Goal: Task Accomplishment & Management: Manage account settings

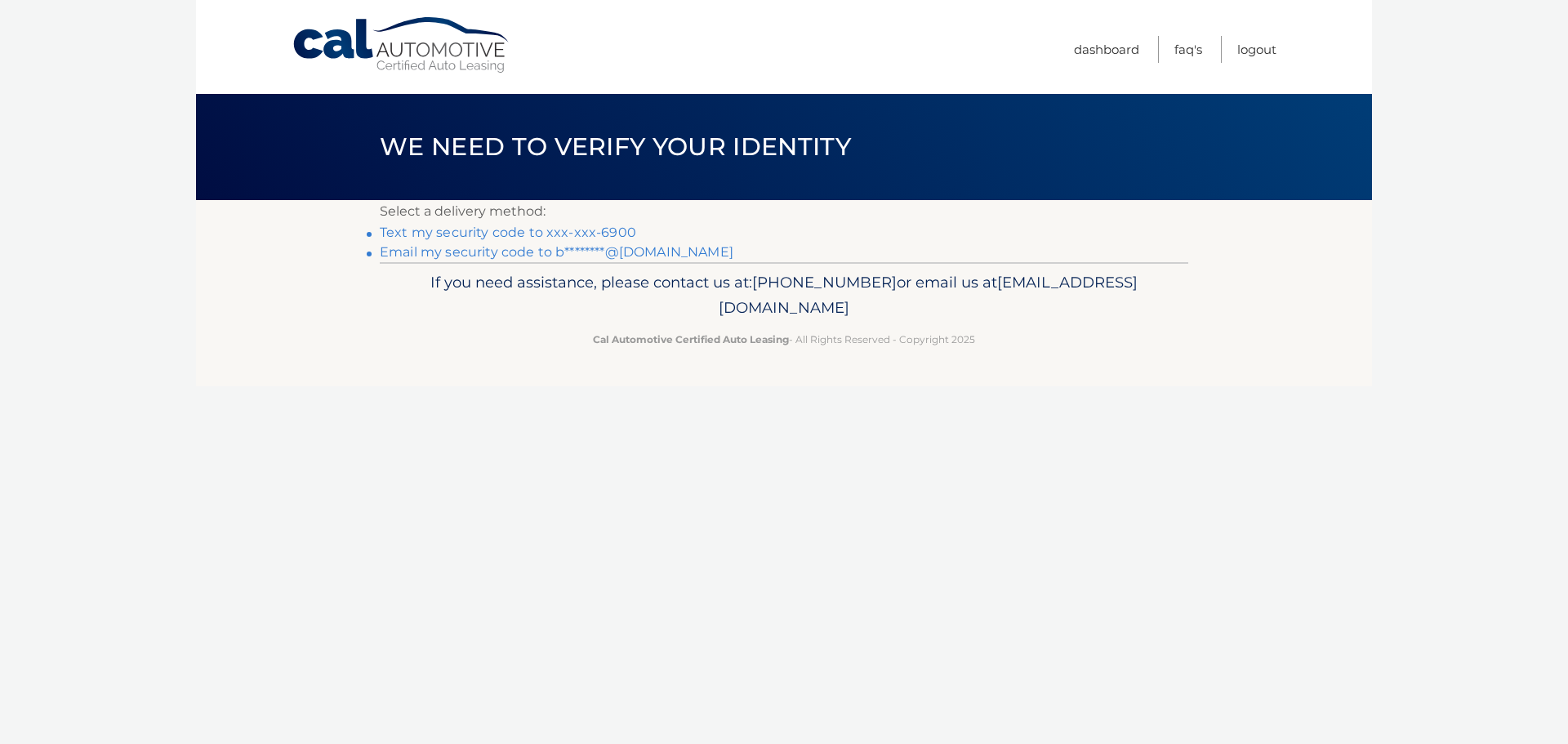
click at [493, 248] on link "Email my security code to b********@[DOMAIN_NAME]" at bounding box center [556, 252] width 354 height 15
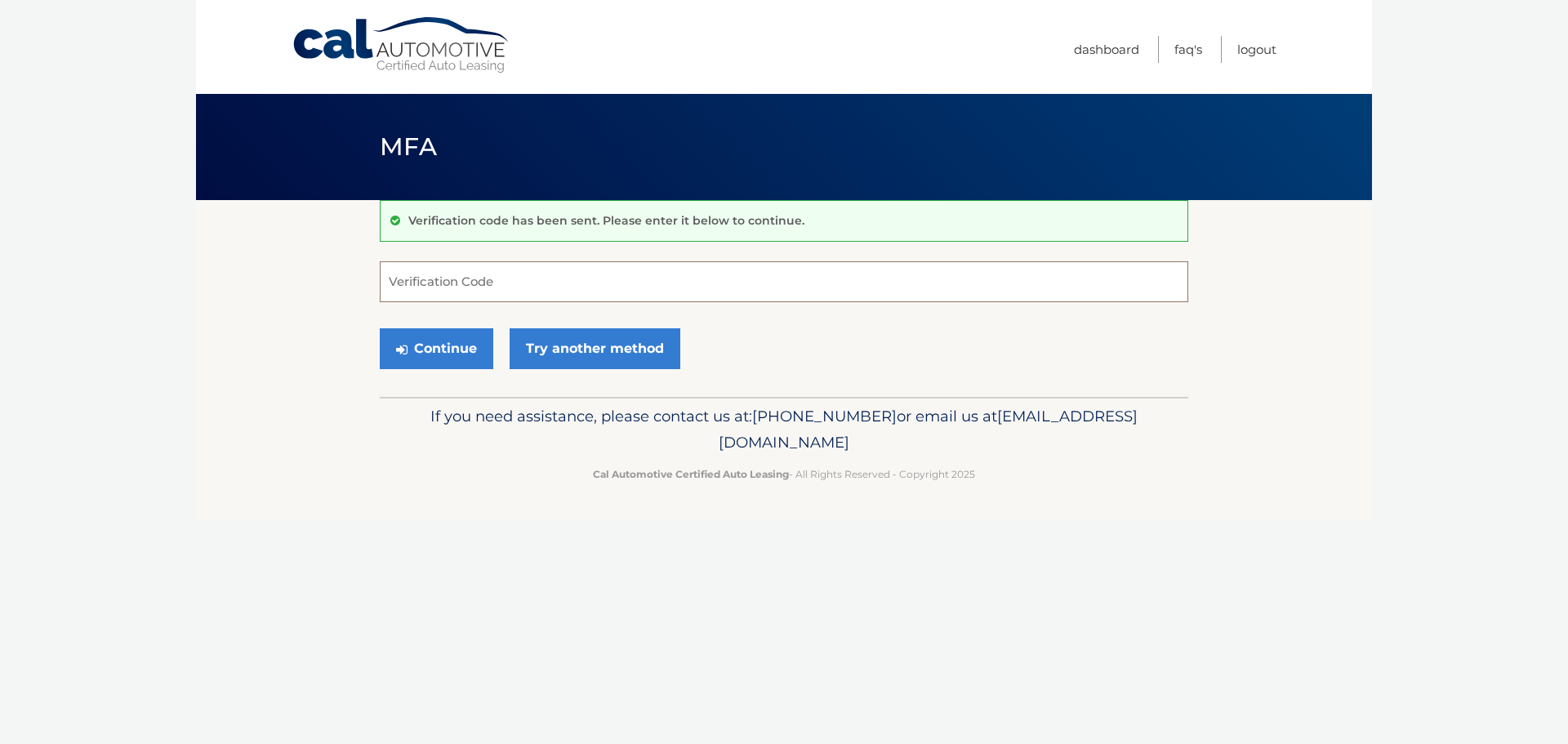
click at [405, 279] on input "Verification Code" at bounding box center [784, 282] width 809 height 41
type input "837578"
click at [430, 349] on button "Continue" at bounding box center [436, 349] width 113 height 41
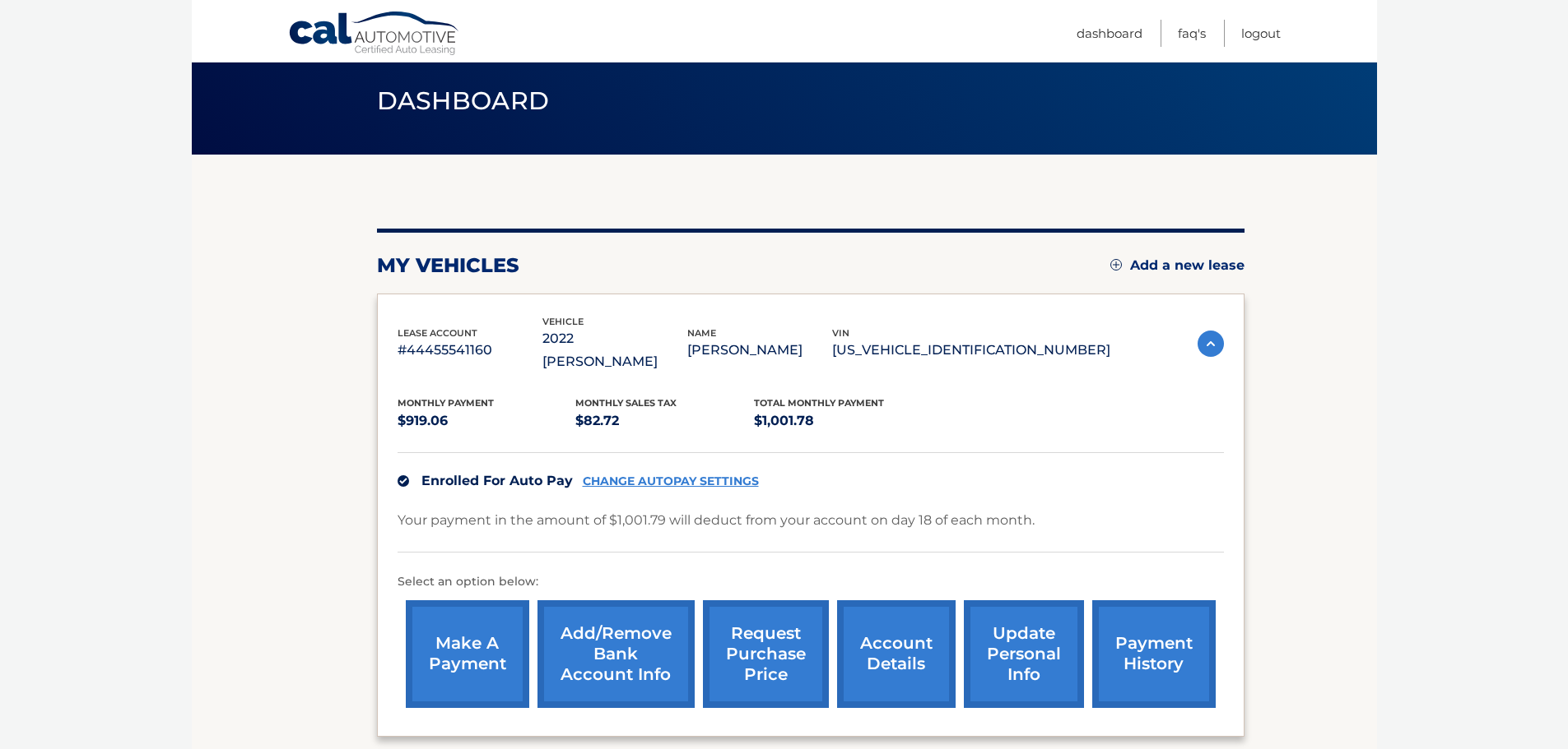
scroll to position [185, 0]
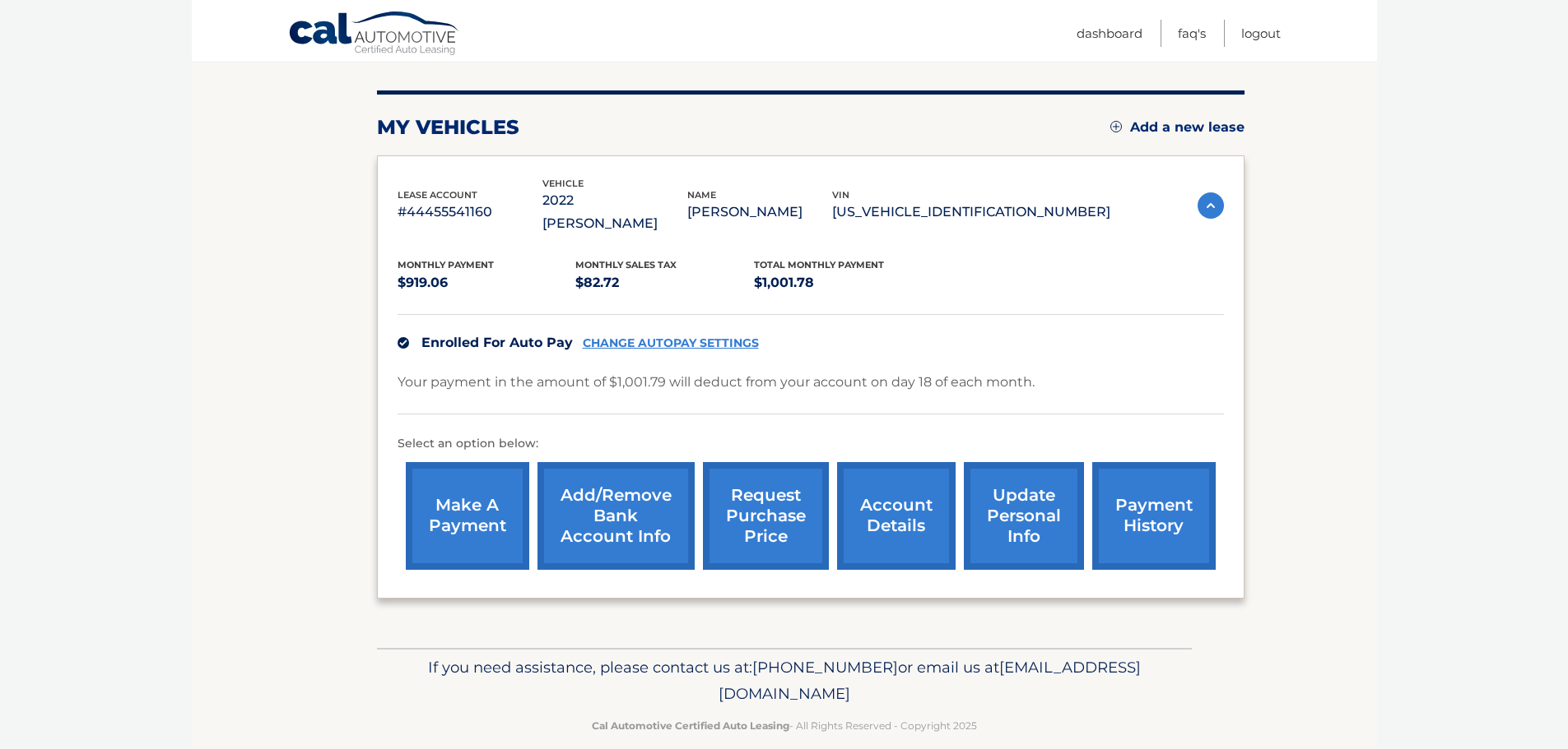
click at [916, 506] on link "account details" at bounding box center [896, 516] width 119 height 108
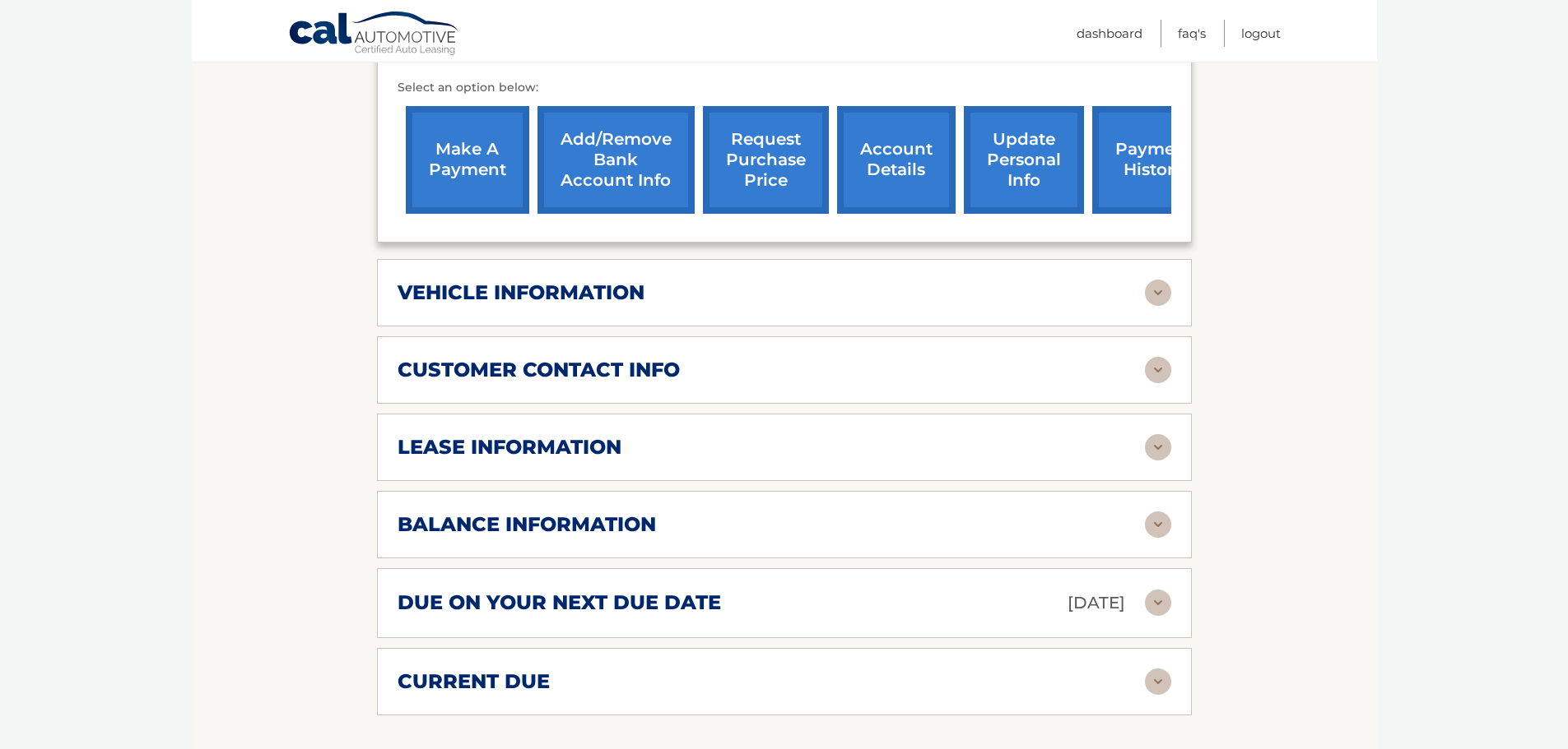
scroll to position [575, 0]
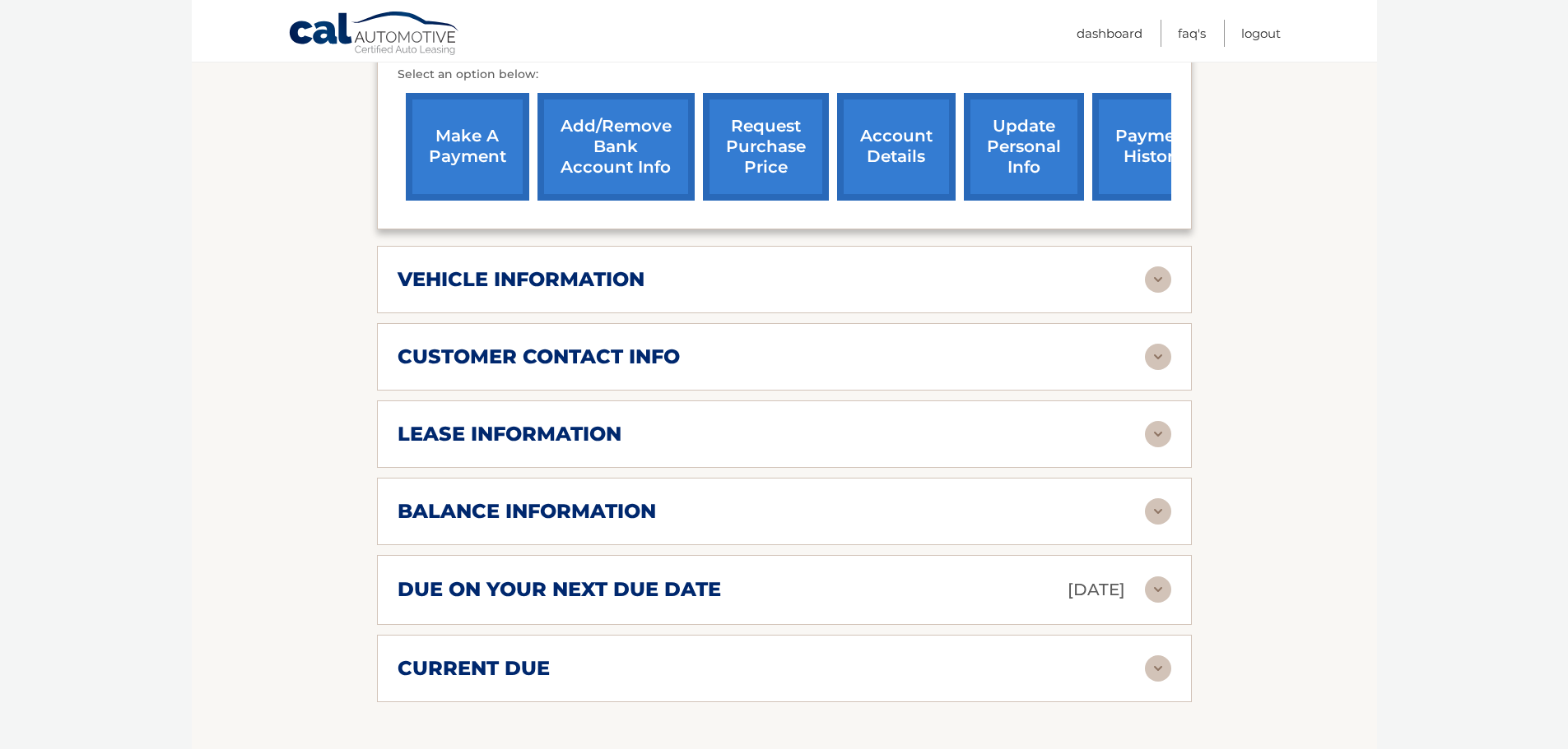
click at [1162, 421] on img at bounding box center [1157, 433] width 26 height 26
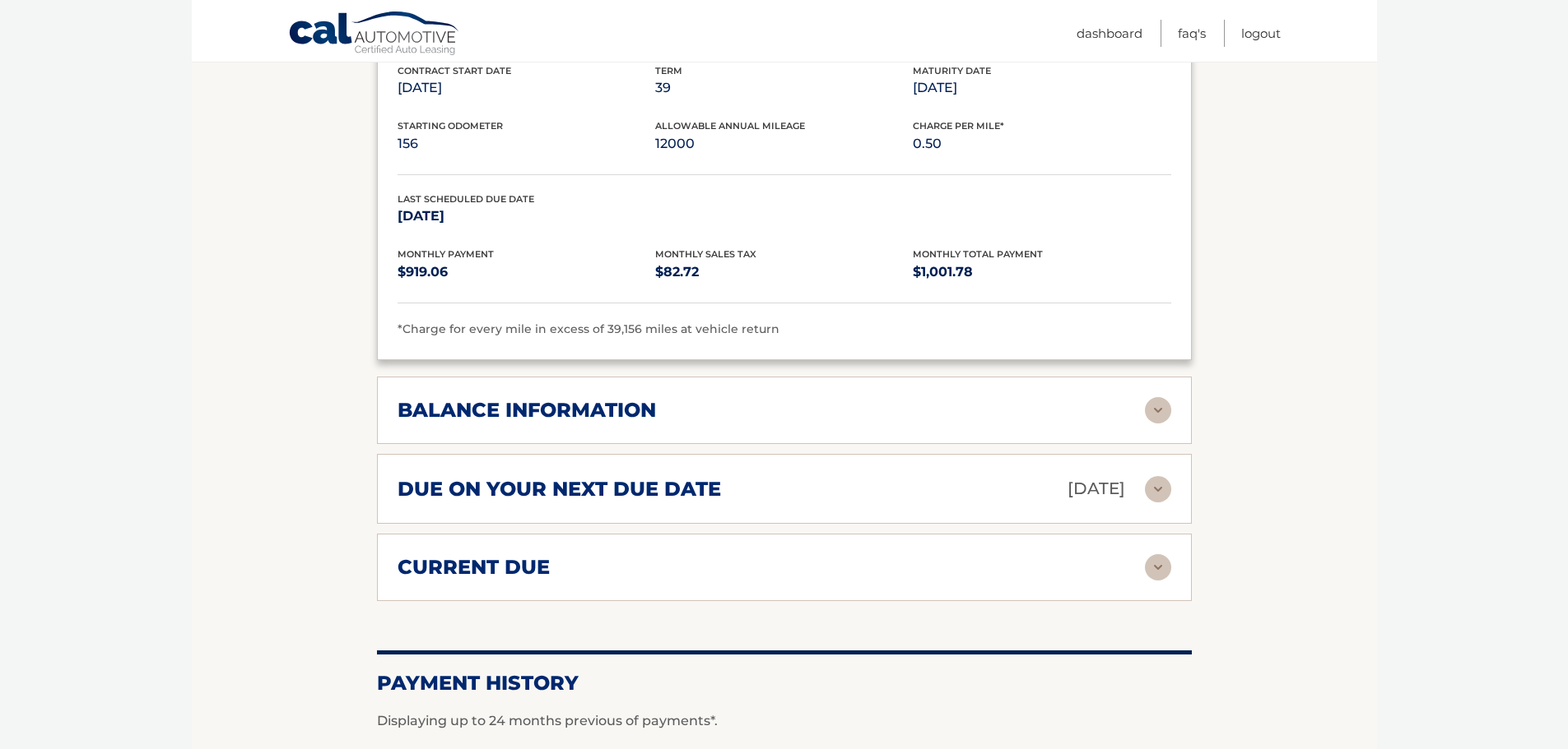
scroll to position [1069, 0]
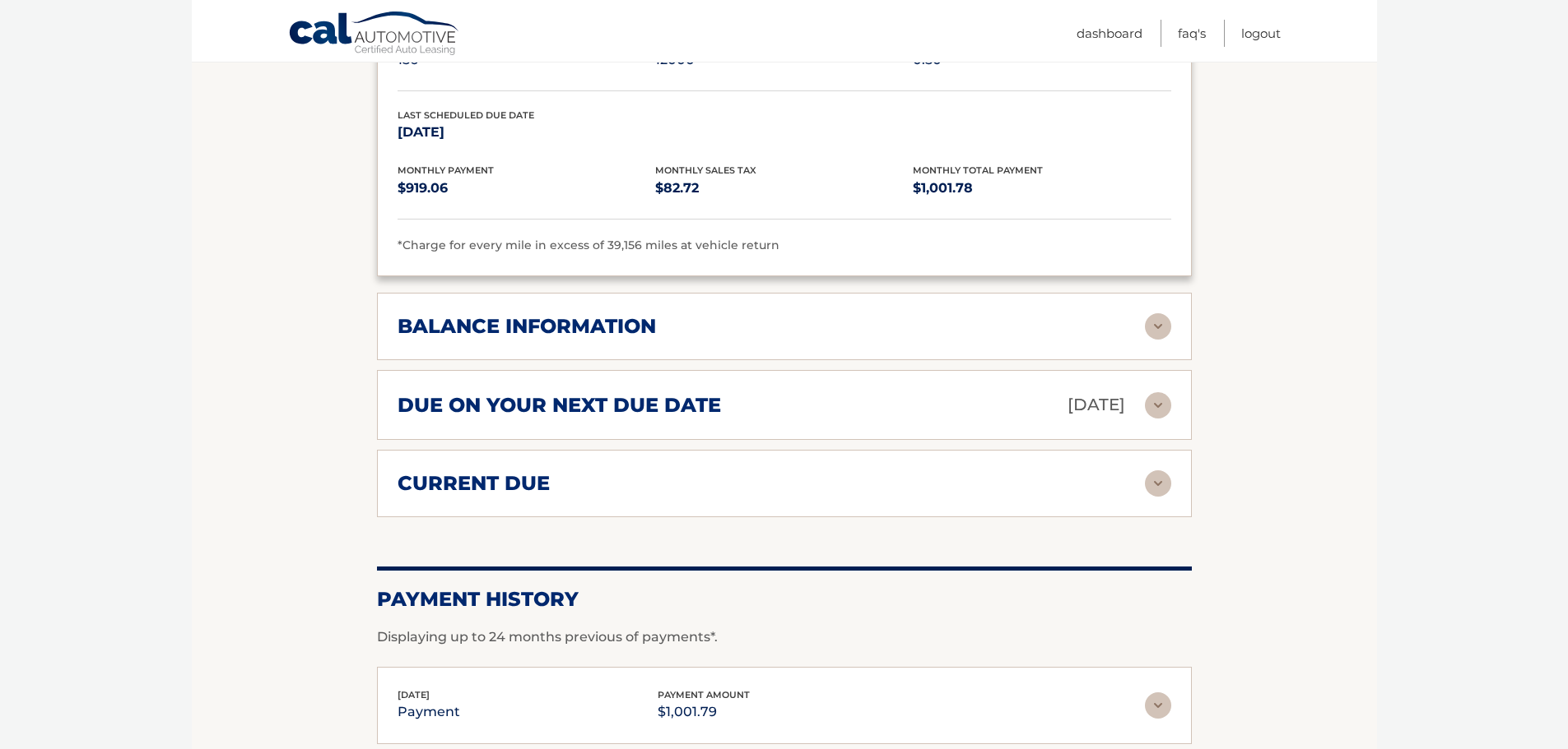
click at [1161, 392] on img at bounding box center [1157, 405] width 26 height 26
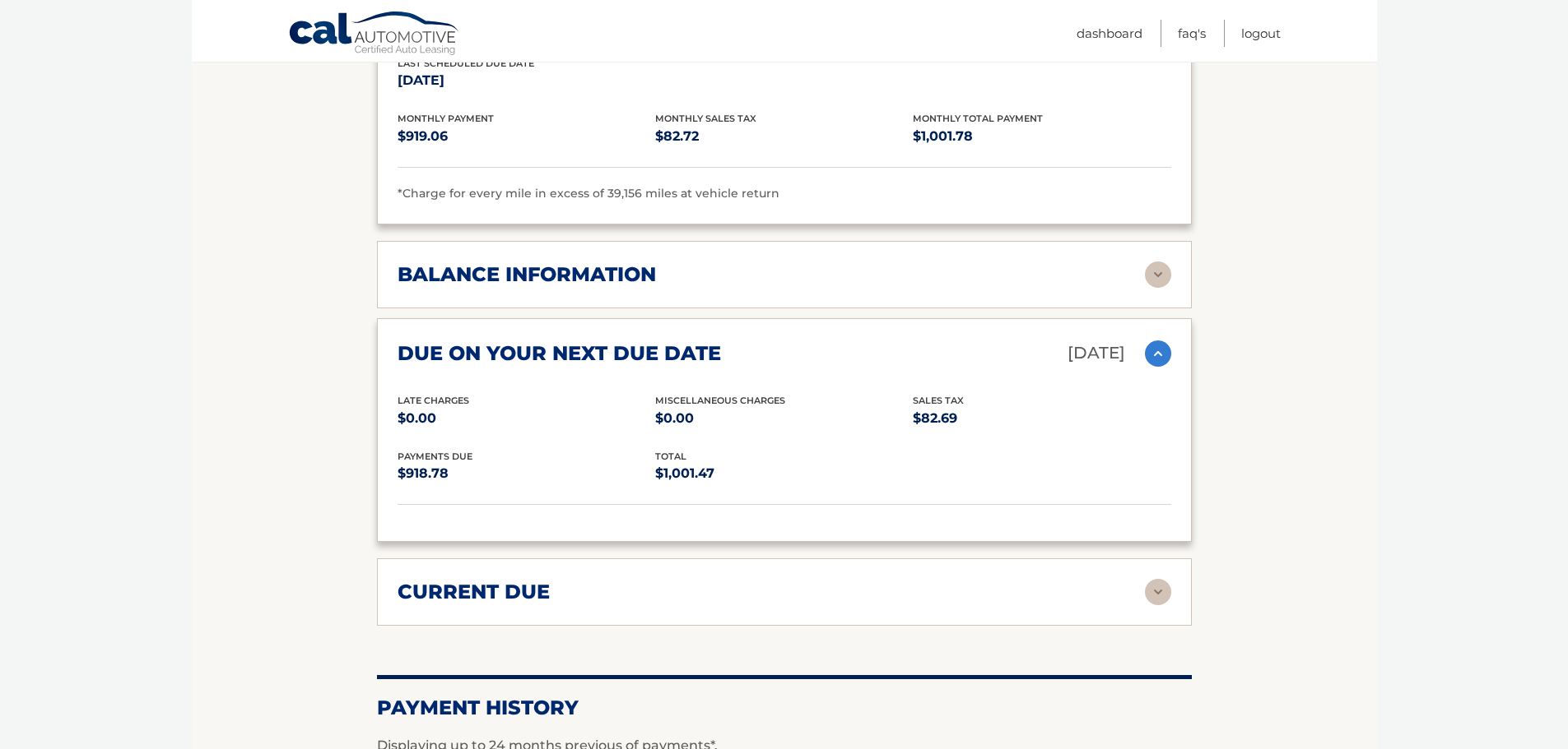
scroll to position [1453, 0]
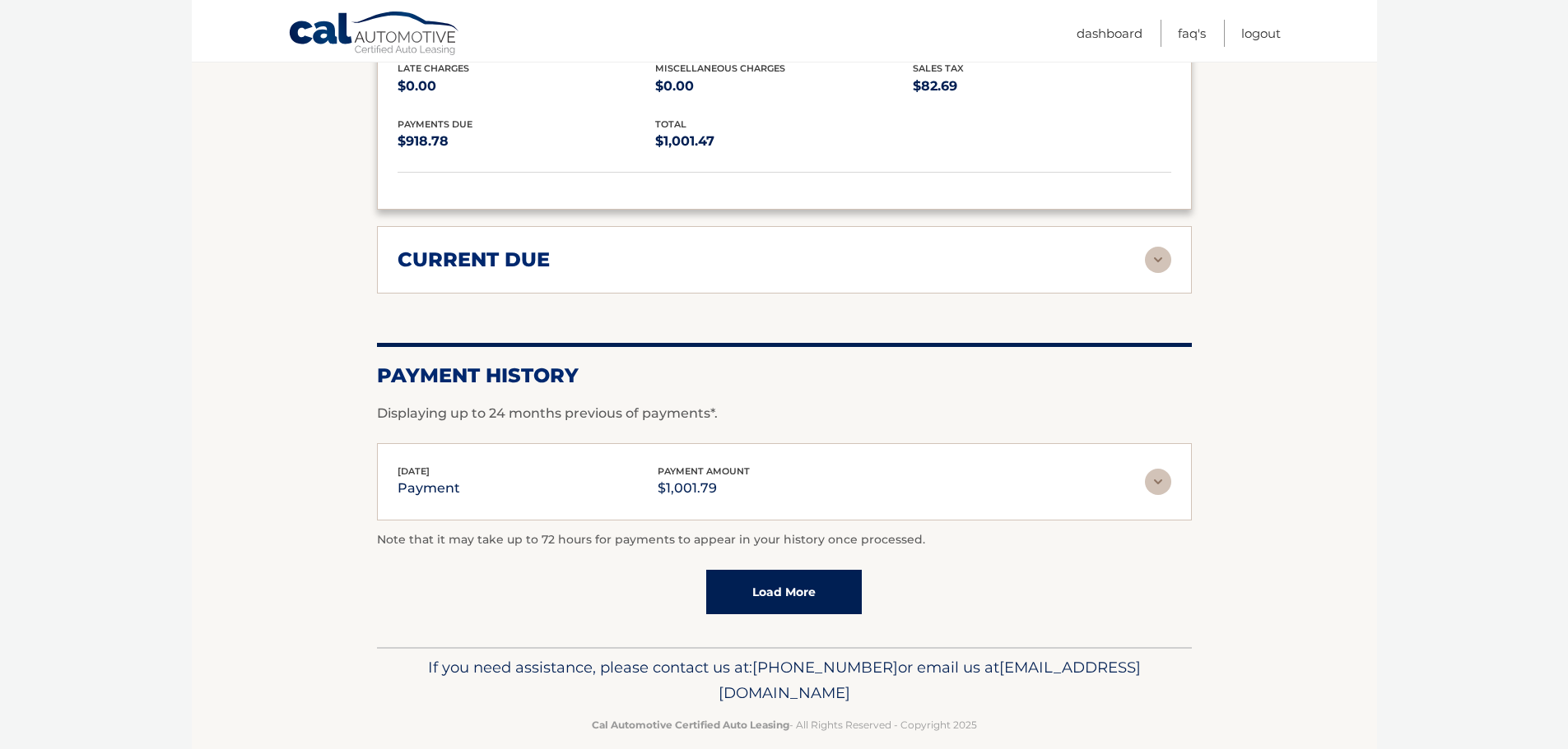
drag, startPoint x: 936, startPoint y: 666, endPoint x: 635, endPoint y: 674, distance: 301.1
click at [635, 674] on p "If you need assistance, please contact us at: 609-807-3200 or email us at Custo…" at bounding box center [784, 681] width 793 height 53
copy span "[EMAIL_ADDRESS][DOMAIN_NAME]"
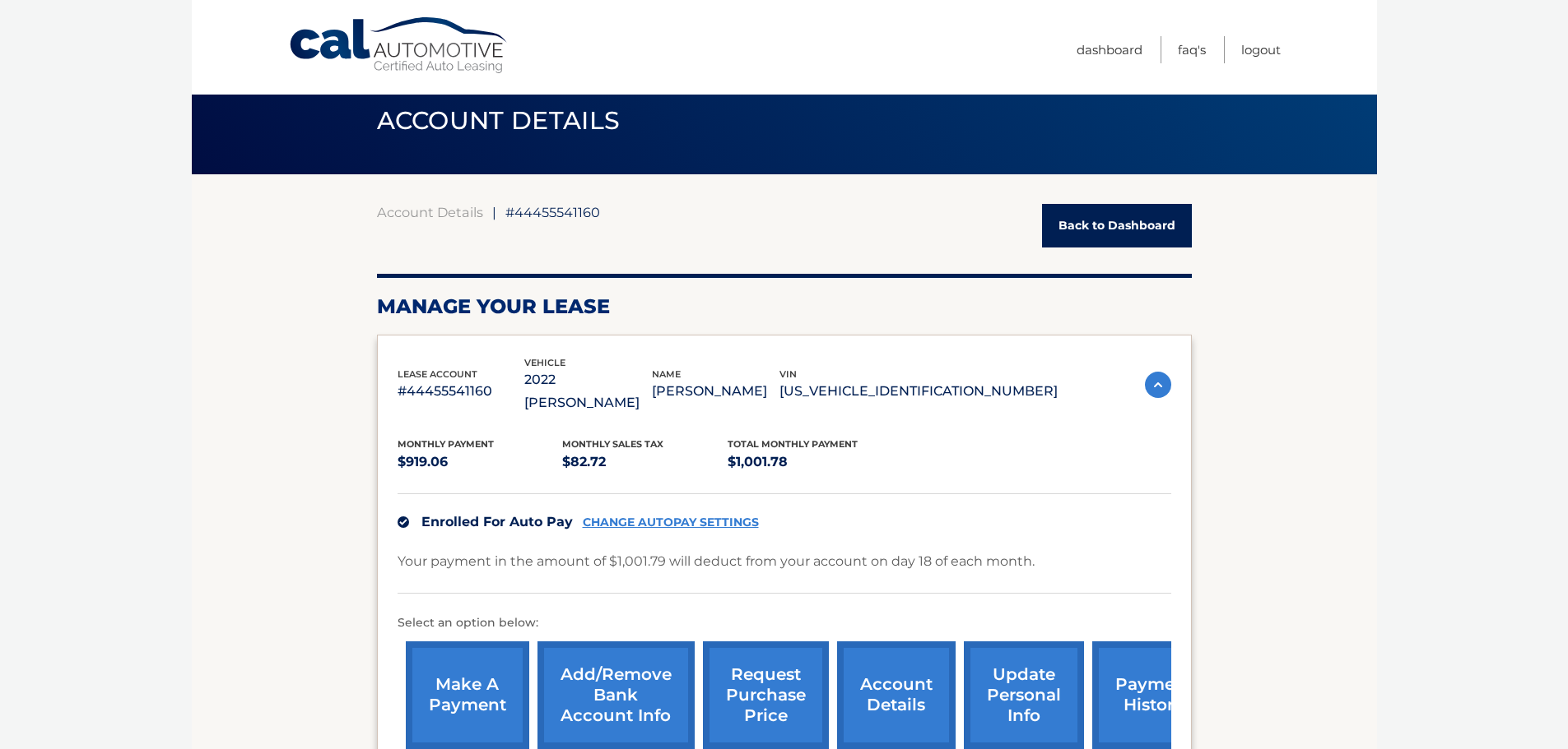
scroll to position [0, 0]
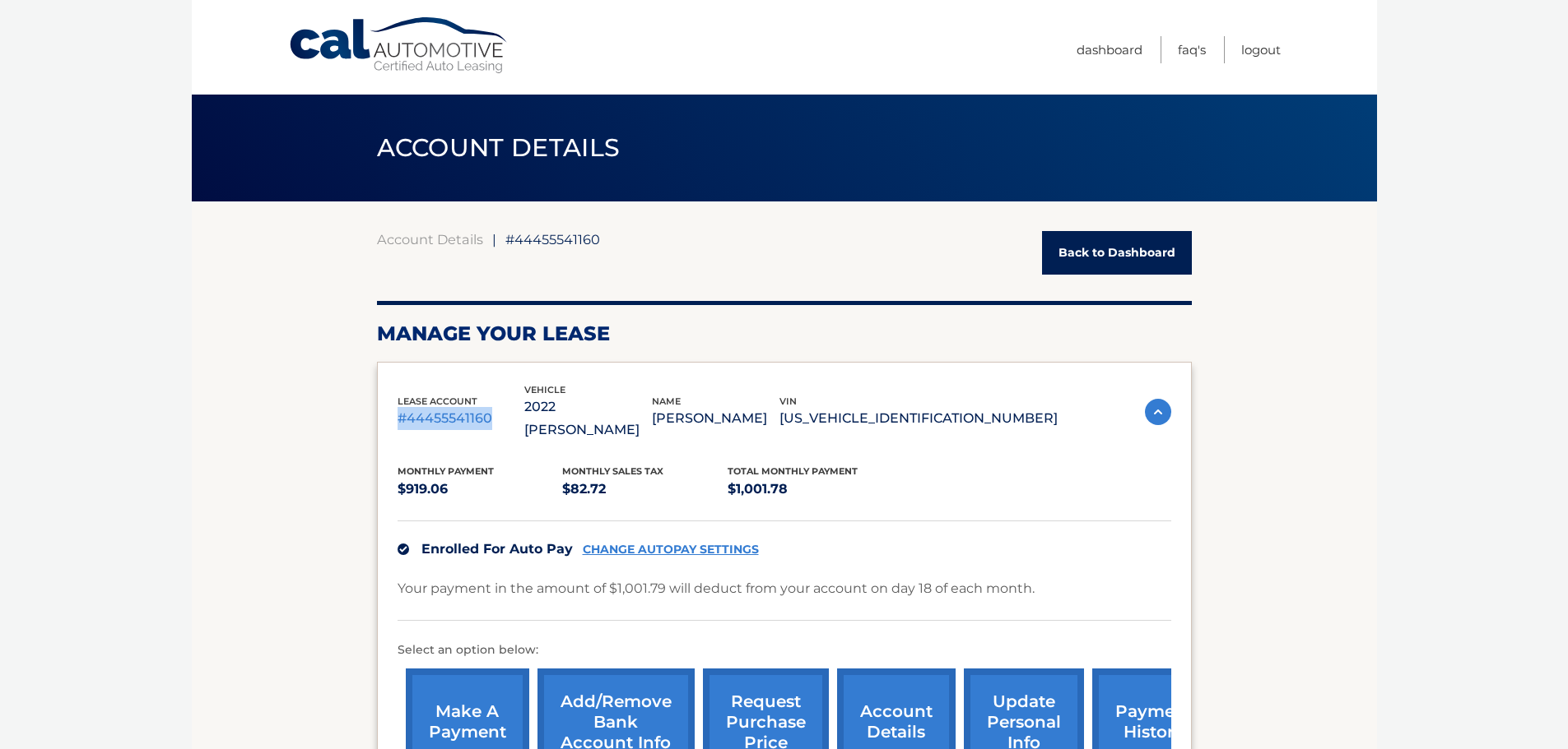
drag, startPoint x: 497, startPoint y: 410, endPoint x: 396, endPoint y: 410, distance: 101.0
click at [396, 410] on div "lease account #44455541160 vehicle 2022 Jeep Wagoneer name BENJAMIN TENGWALL vi…" at bounding box center [784, 583] width 815 height 443
copy p "#44455541160"
drag, startPoint x: 1035, startPoint y: 411, endPoint x: 897, endPoint y: 404, distance: 138.2
click at [894, 408] on p "1C4SJVBT7NS201304" at bounding box center [918, 419] width 278 height 23
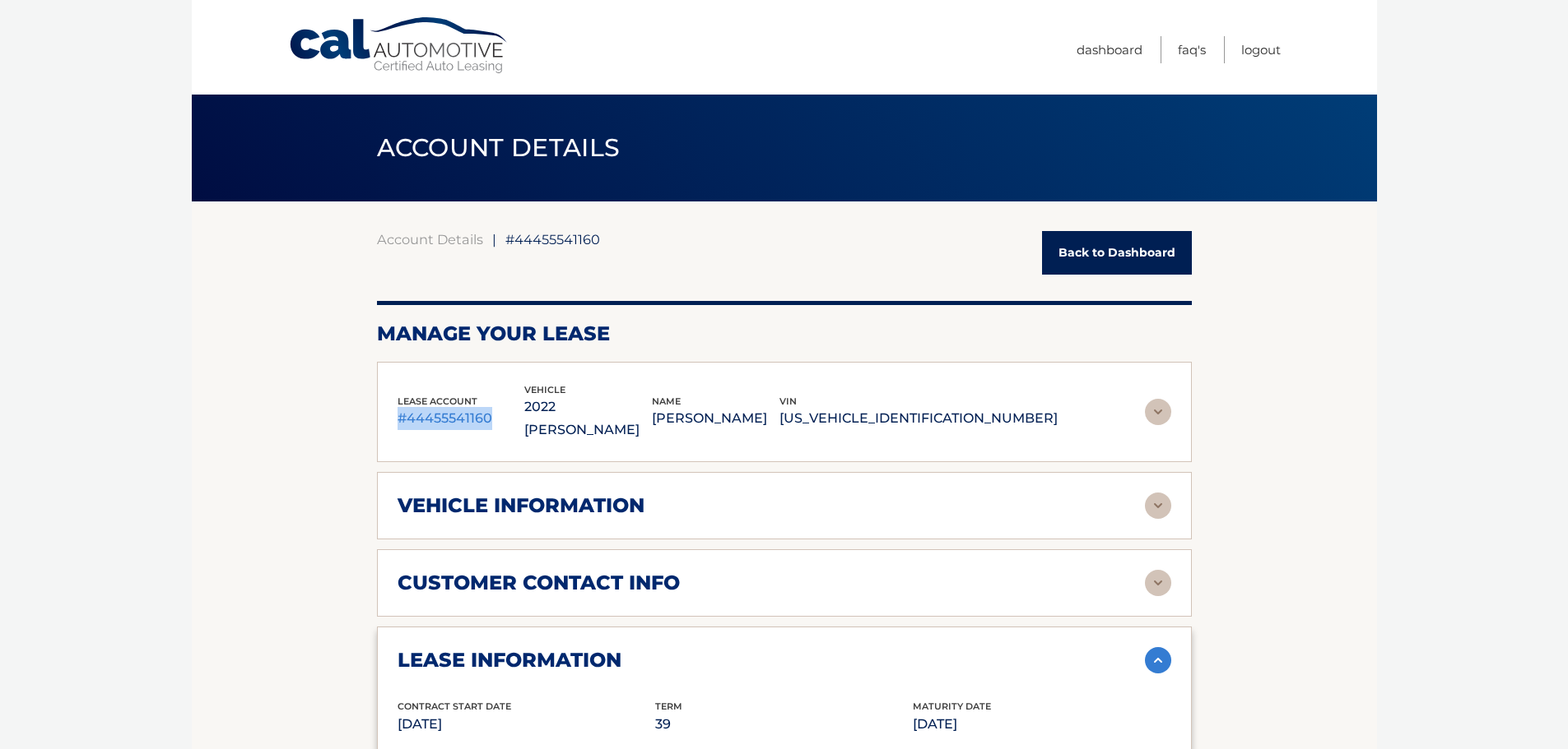
click at [1051, 407] on p "1C4SJVBT7NS201304" at bounding box center [918, 419] width 278 height 23
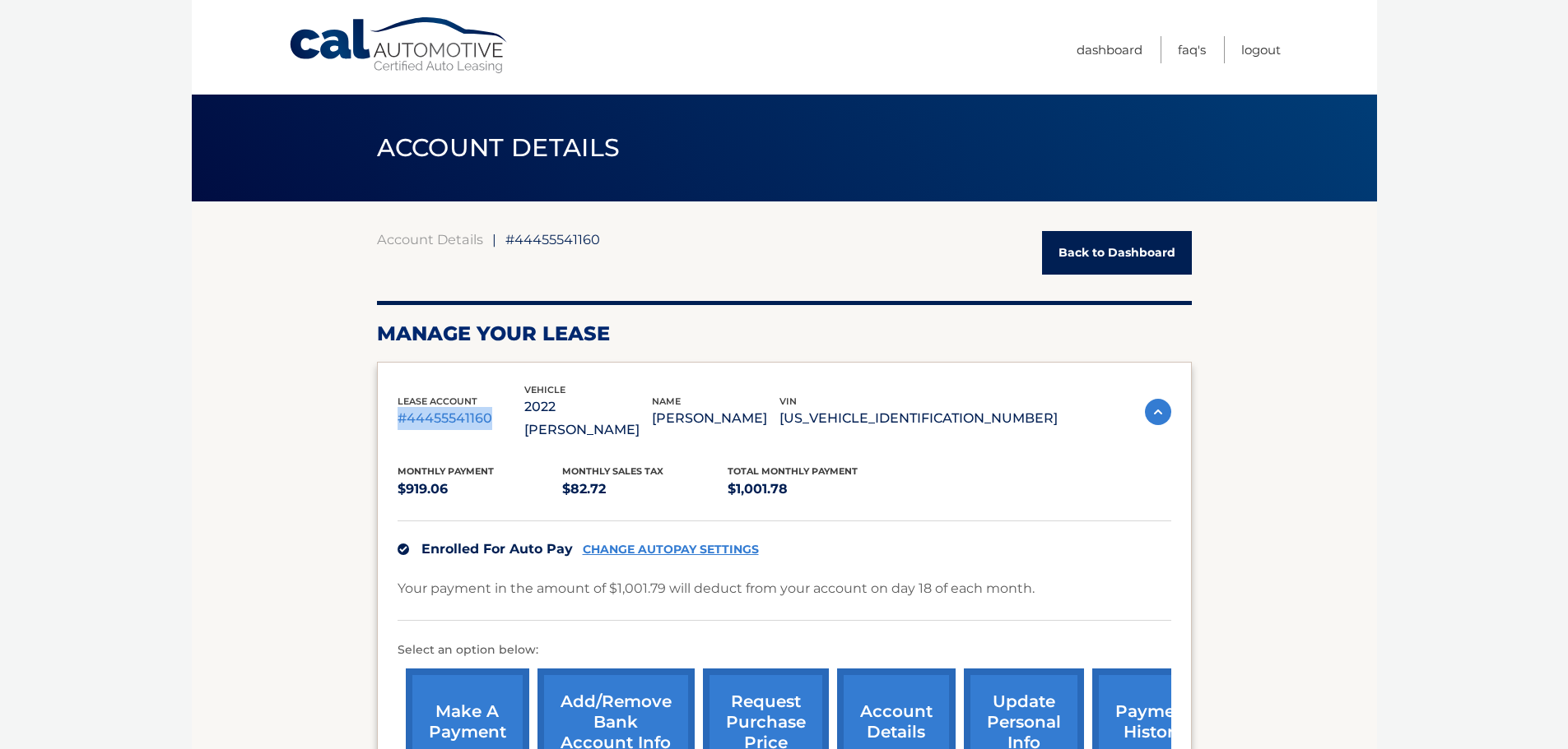
click at [954, 415] on p "1C4SJVBT7NS201304" at bounding box center [918, 419] width 278 height 23
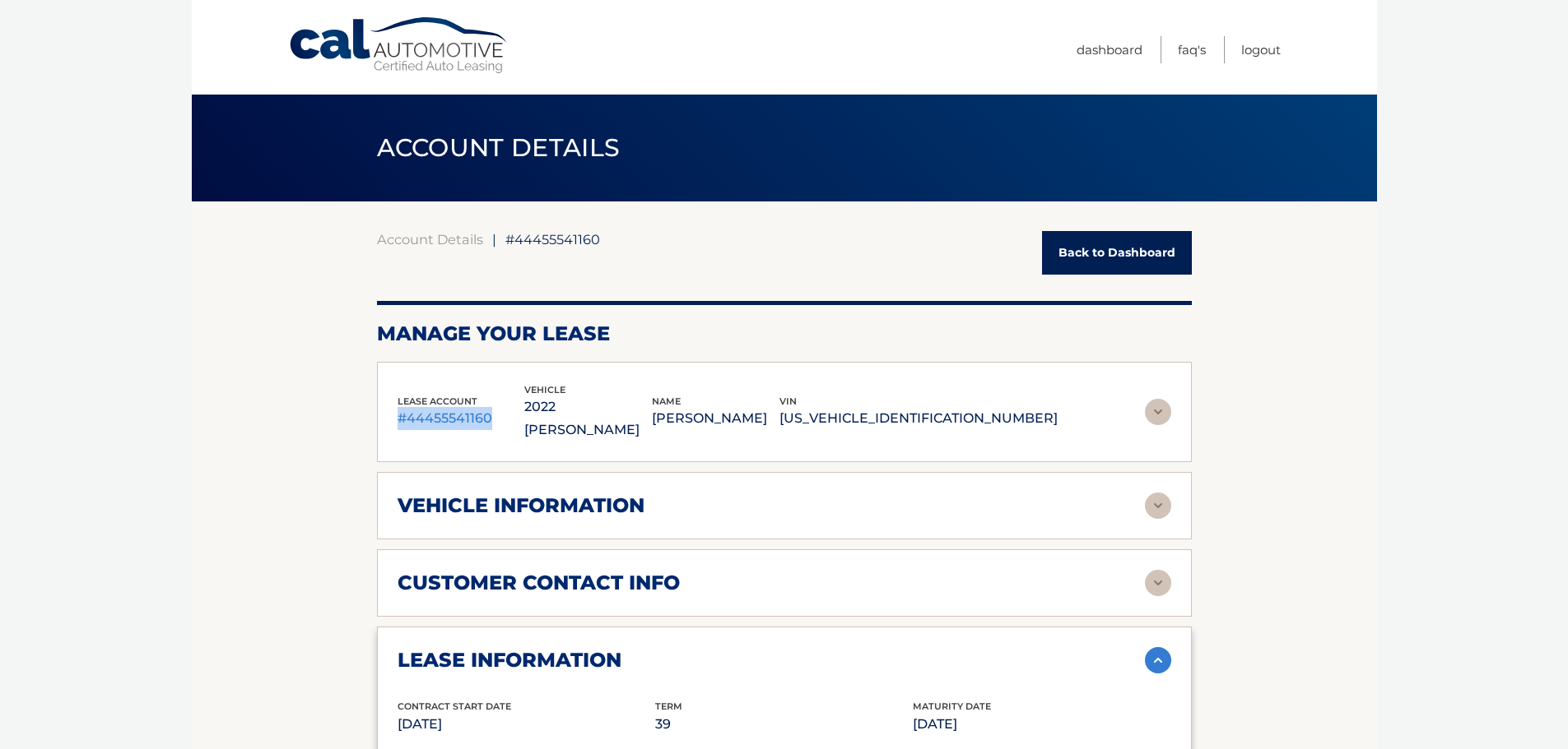
click at [1001, 411] on p "1C4SJVBT7NS201304" at bounding box center [918, 419] width 278 height 23
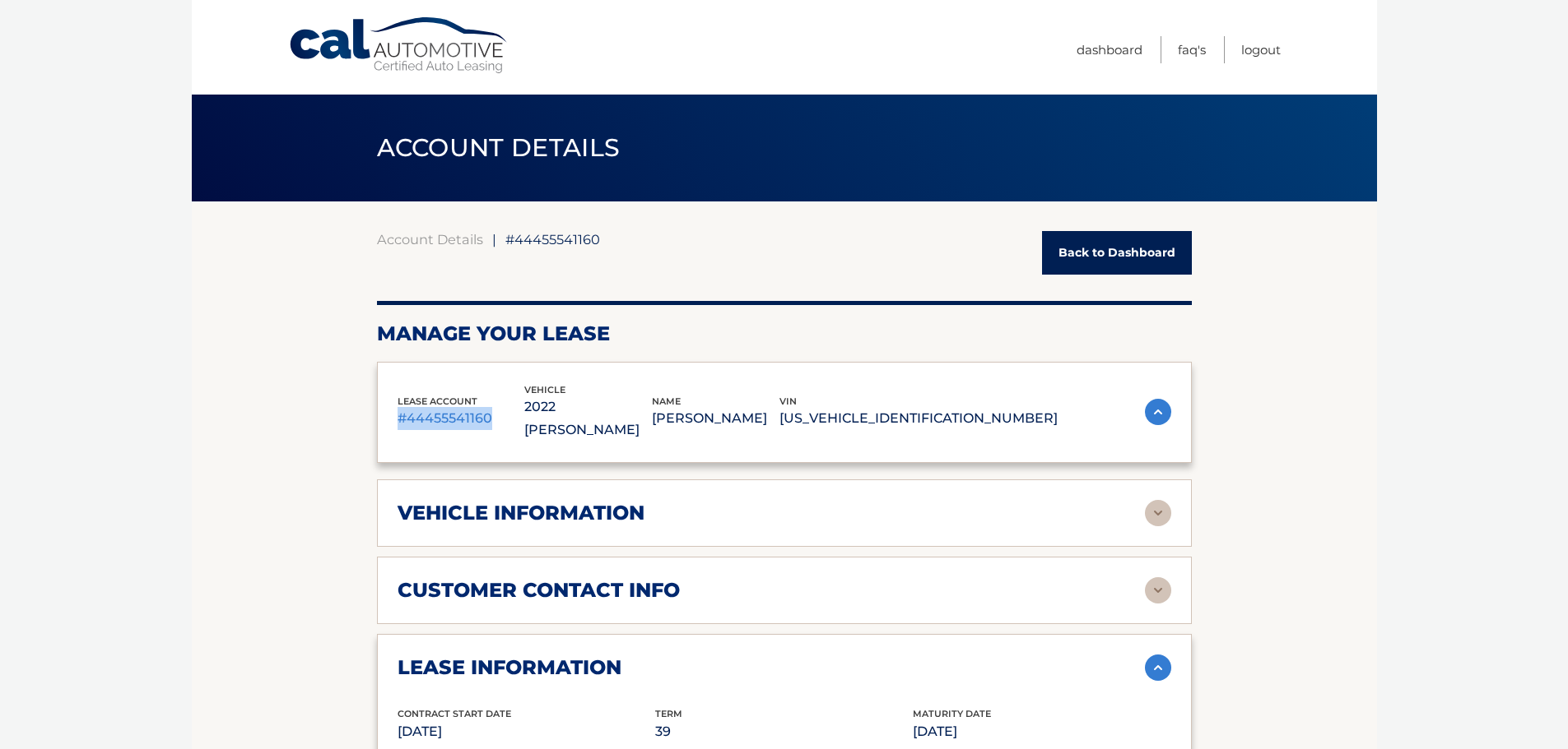
click at [1001, 411] on p "1C4SJVBT7NS201304" at bounding box center [918, 419] width 278 height 23
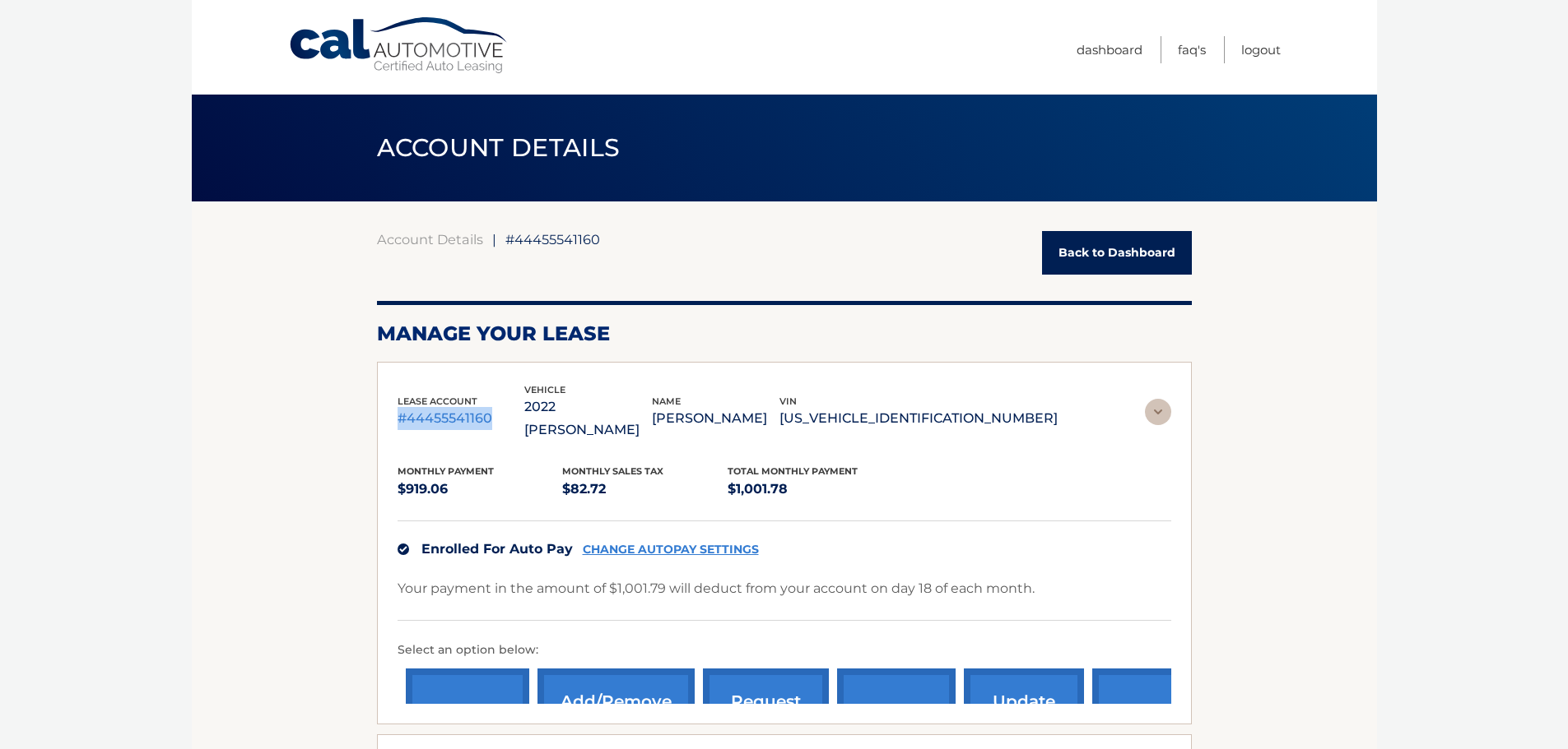
click at [1004, 408] on p "1C4SJVBT7NS201304" at bounding box center [918, 419] width 278 height 23
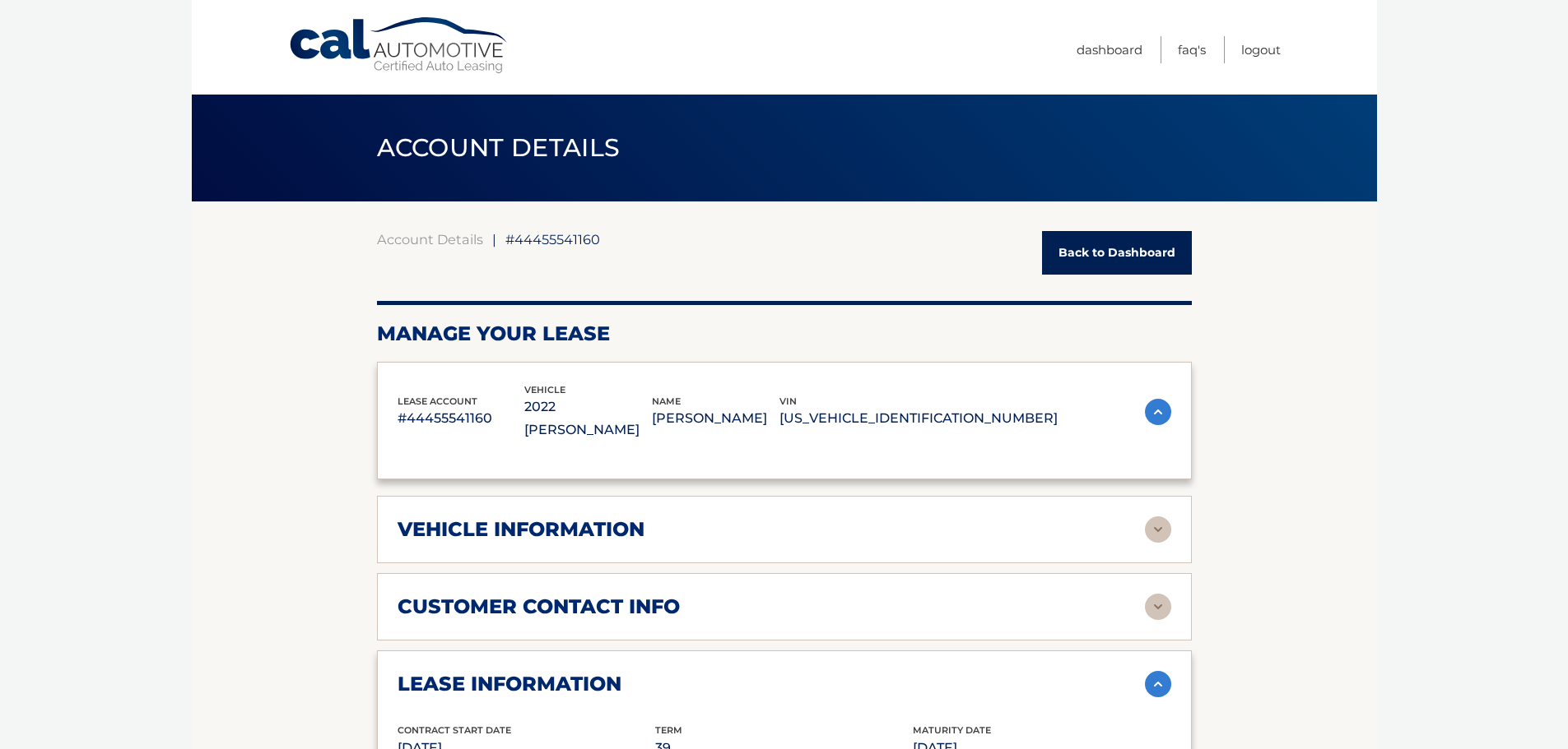
drag, startPoint x: 1017, startPoint y: 420, endPoint x: 1043, endPoint y: 404, distance: 30.5
click at [1018, 418] on p "1C4SJVBT7NS201304" at bounding box center [918, 419] width 278 height 23
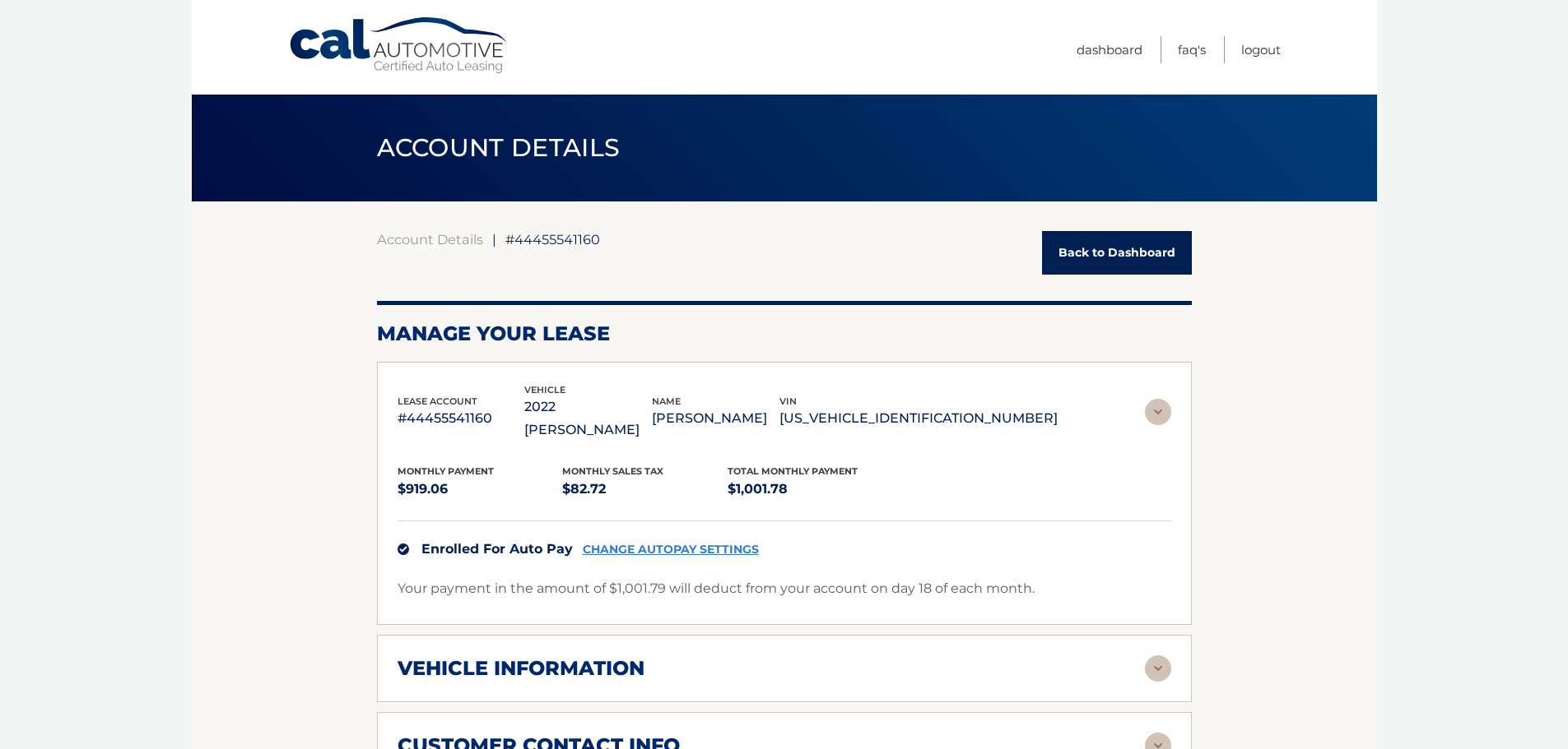
click at [1044, 407] on p "1C4SJVBT7NS201304" at bounding box center [918, 419] width 278 height 23
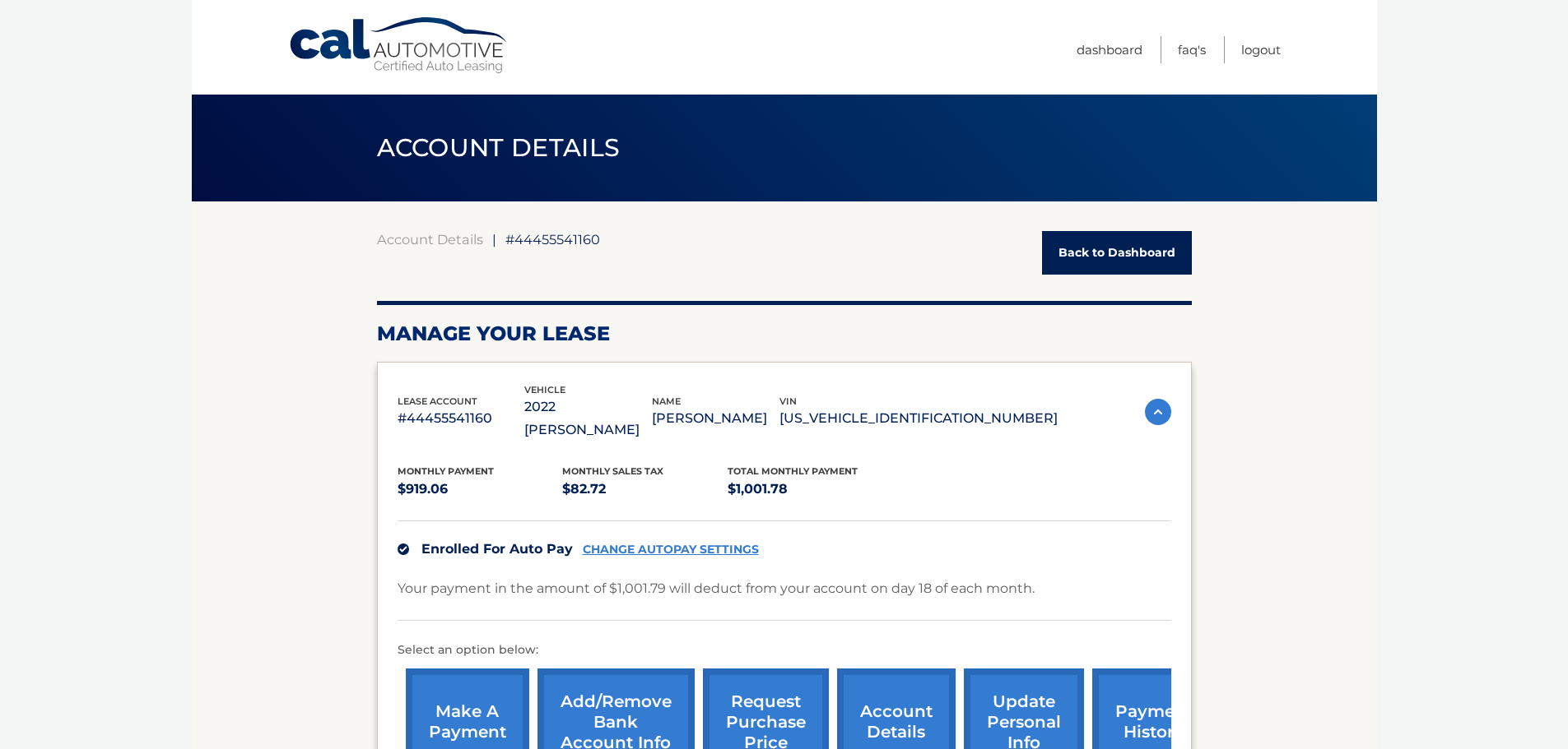
drag, startPoint x: 969, startPoint y: 413, endPoint x: 892, endPoint y: 413, distance: 77.0
click at [892, 413] on p "1C4SJVBT7NS201304" at bounding box center [918, 419] width 278 height 23
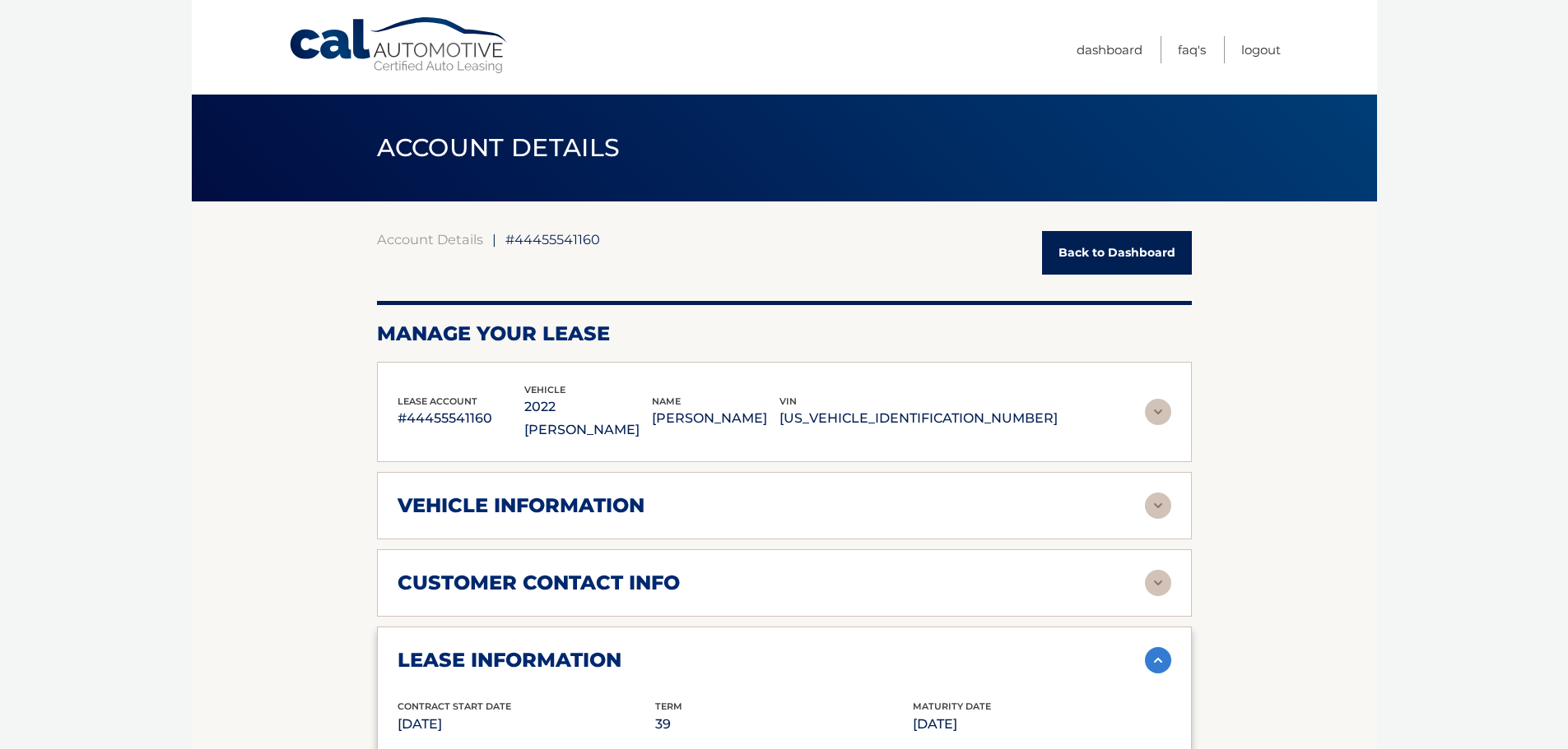
copy p "1C4SJVBT7NS201304"
